Goal: Task Accomplishment & Management: Use online tool/utility

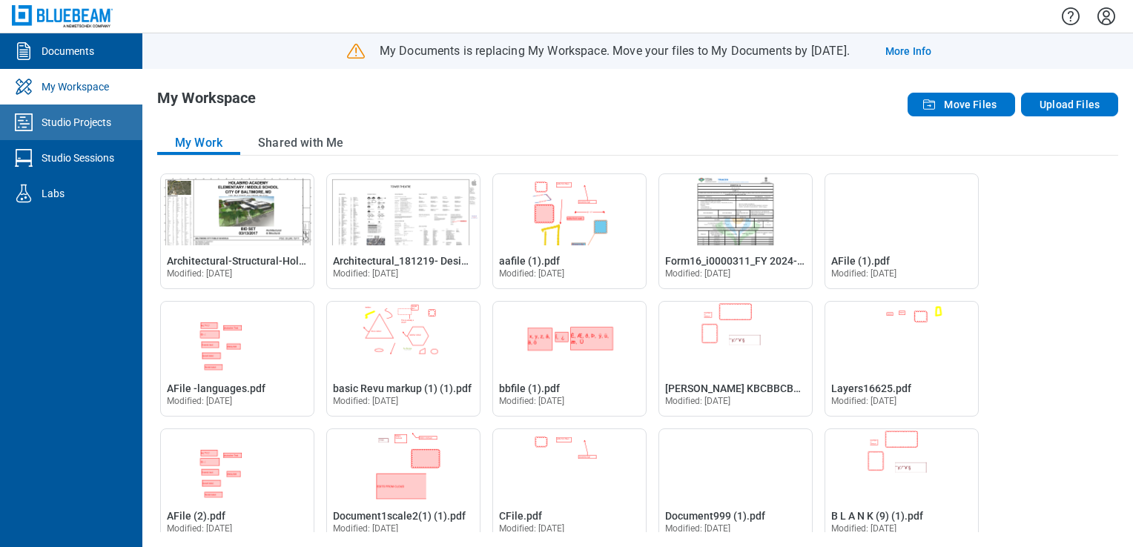
click at [53, 122] on div "Studio Projects" at bounding box center [77, 122] width 70 height 15
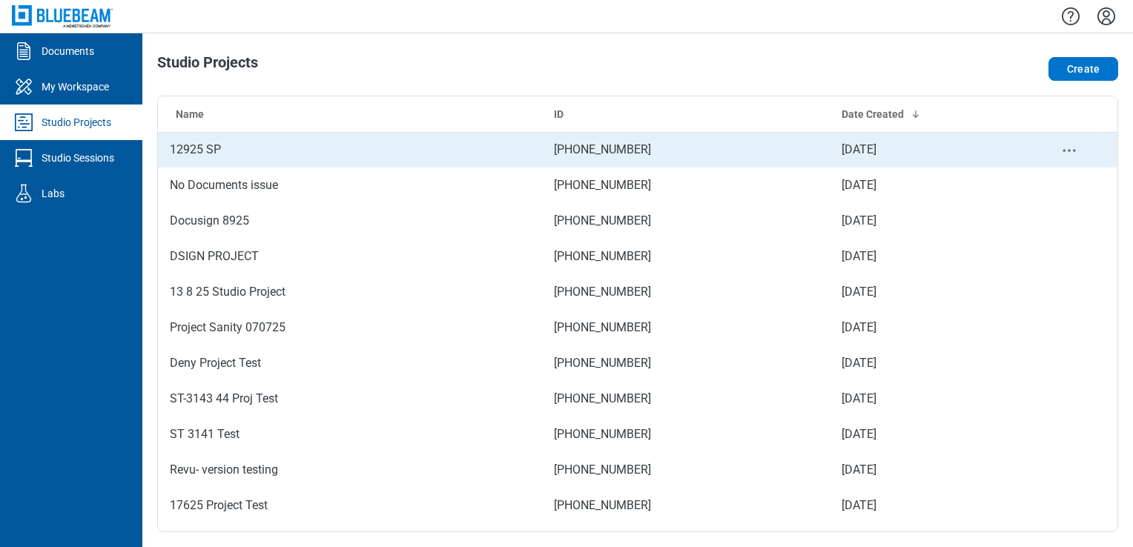
click at [279, 154] on td "12925 SP" at bounding box center [350, 150] width 384 height 36
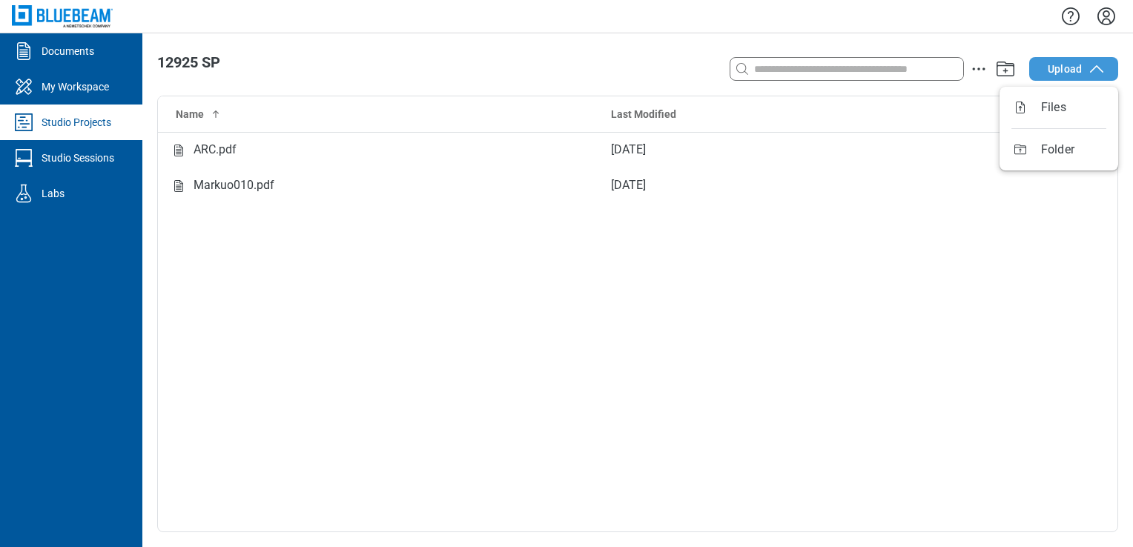
click at [1081, 70] on span "Upload" at bounding box center [1065, 69] width 34 height 15
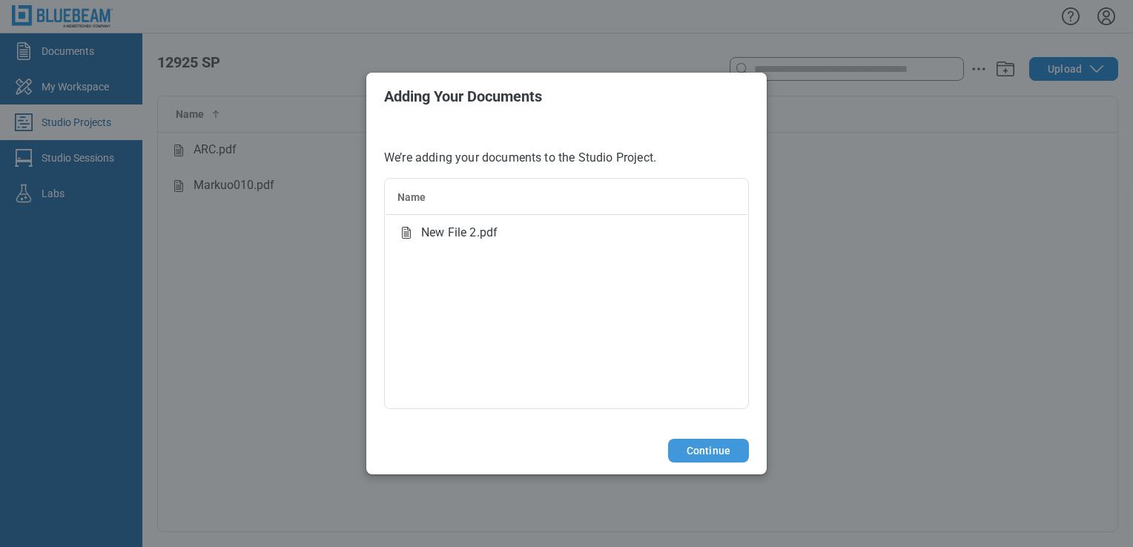
click at [714, 452] on button "Continue" at bounding box center [708, 451] width 81 height 24
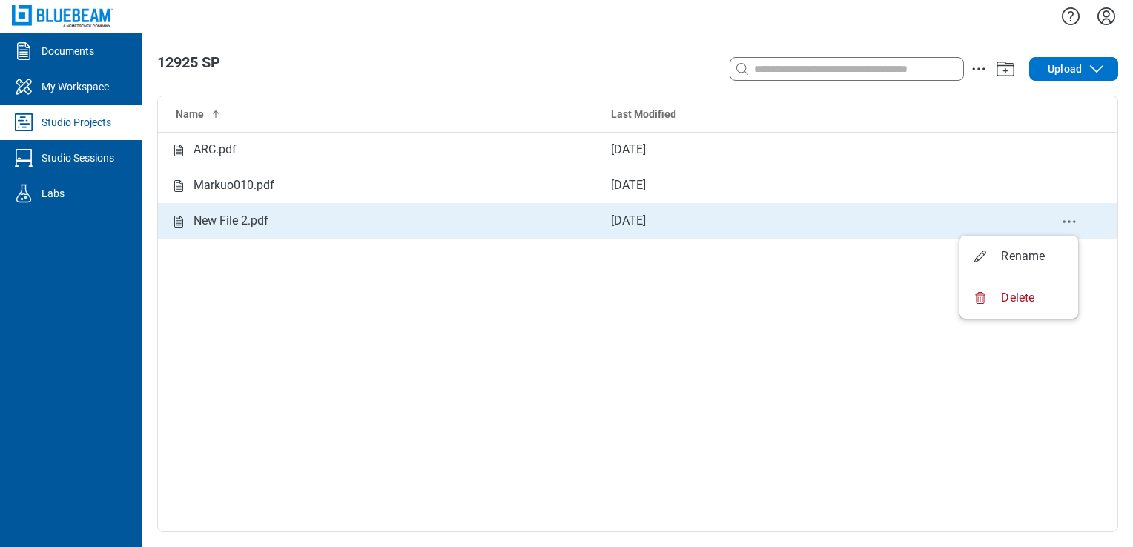
click at [1067, 224] on icon "delete-context-menu" at bounding box center [1070, 222] width 18 height 18
click at [616, 231] on td "[DATE]" at bounding box center [810, 221] width 422 height 36
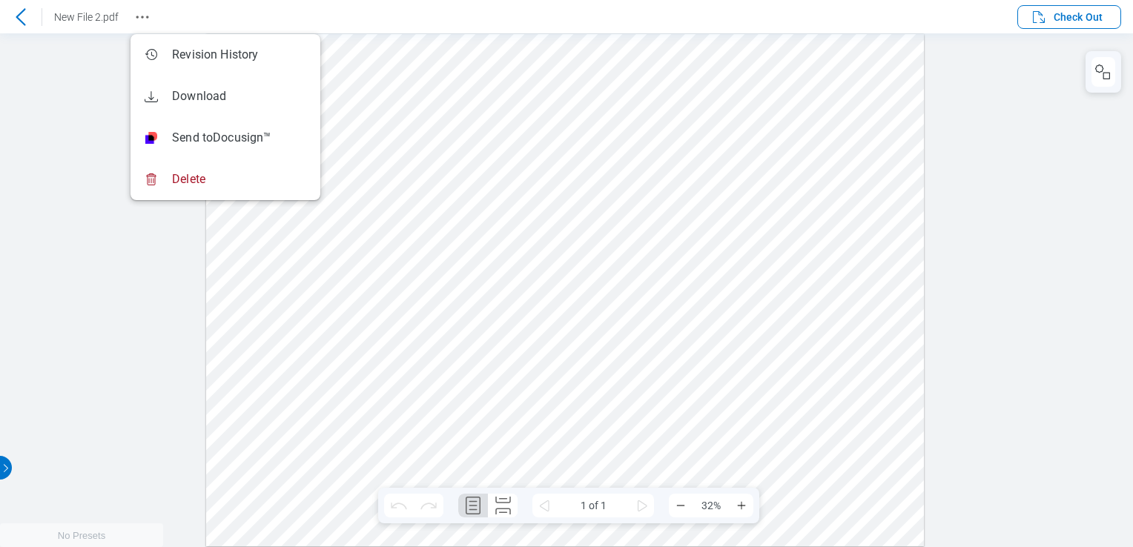
click at [142, 14] on icon "Revision History" at bounding box center [143, 17] width 18 height 18
